Goal: Transaction & Acquisition: Purchase product/service

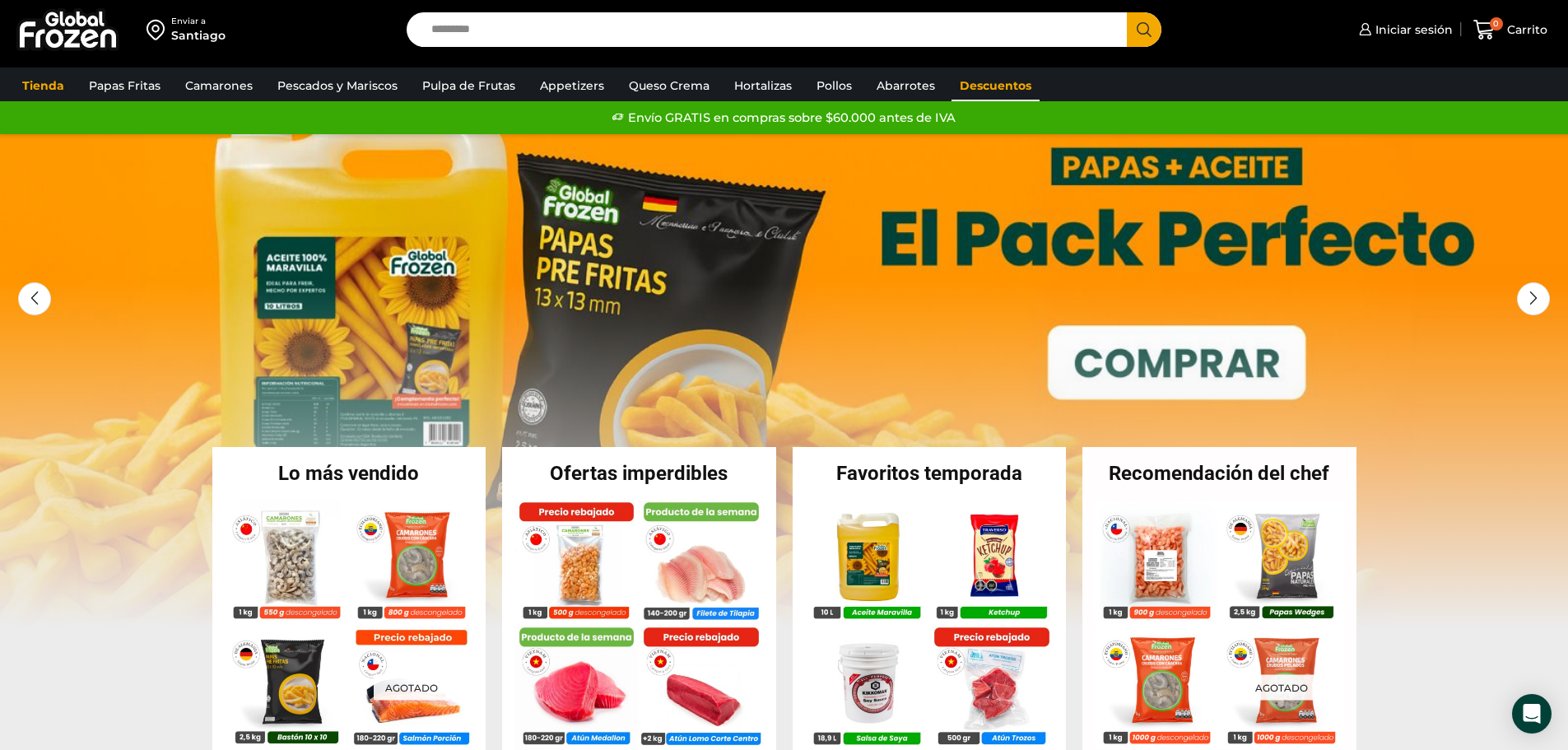
click at [1001, 87] on link "Descuentos" at bounding box center [995, 85] width 88 height 32
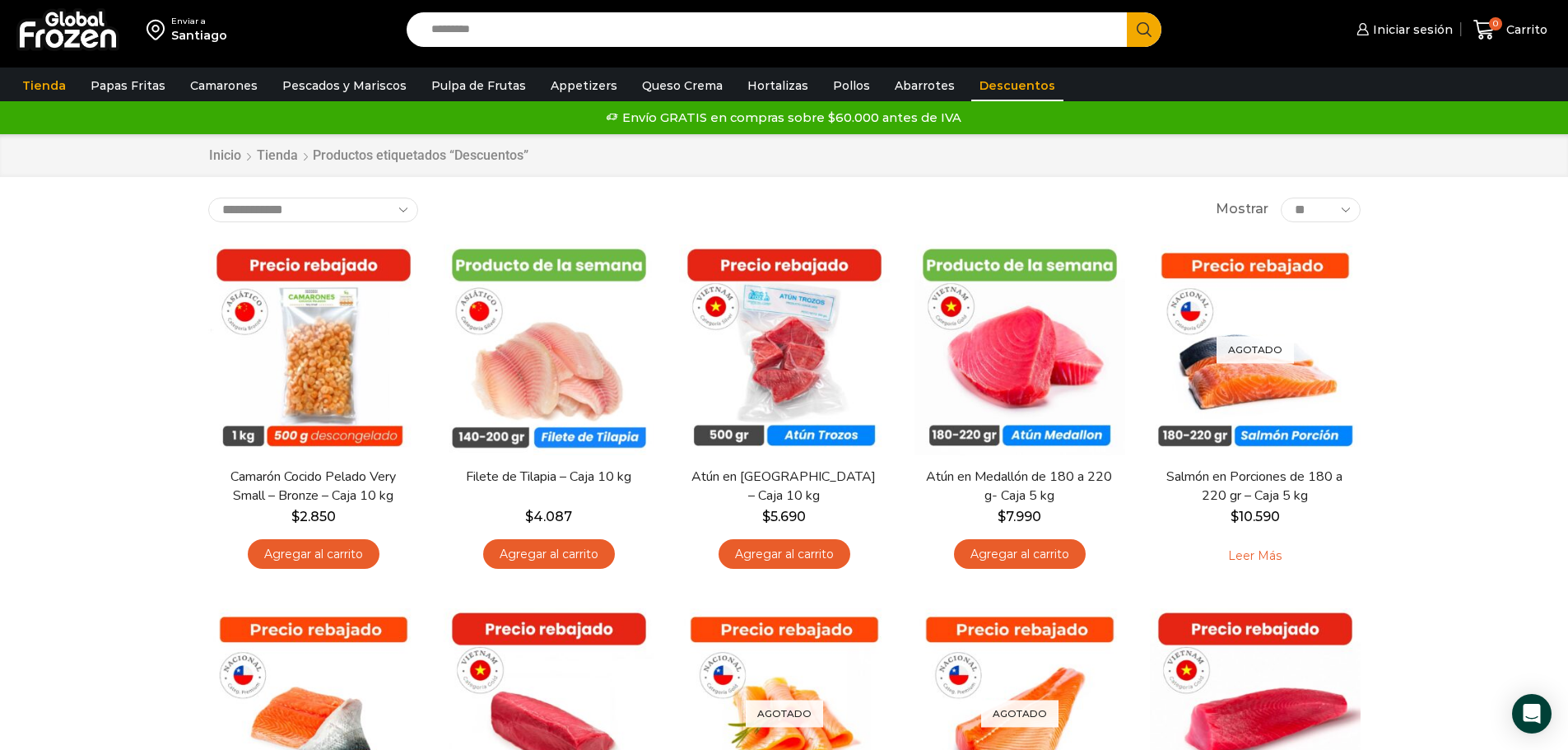
click at [32, 282] on div "Enviar a [GEOGRAPHIC_DATA] Search input Search Iniciar sesión" at bounding box center [784, 728] width 1568 height 1456
click at [129, 306] on div "Enviar a [GEOGRAPHIC_DATA] Search input Search Iniciar sesión" at bounding box center [784, 728] width 1568 height 1456
click at [77, 32] on img at bounding box center [68, 30] width 103 height 43
